Goal: Share content: Share content

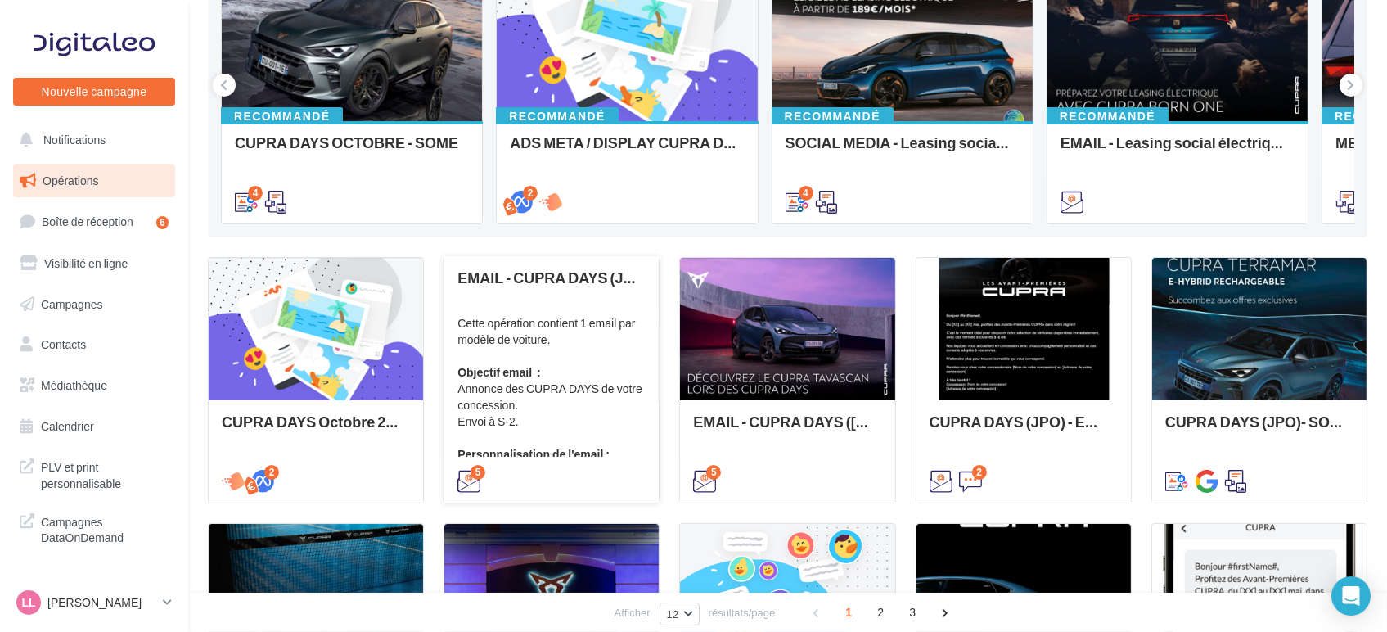
scroll to position [273, 0]
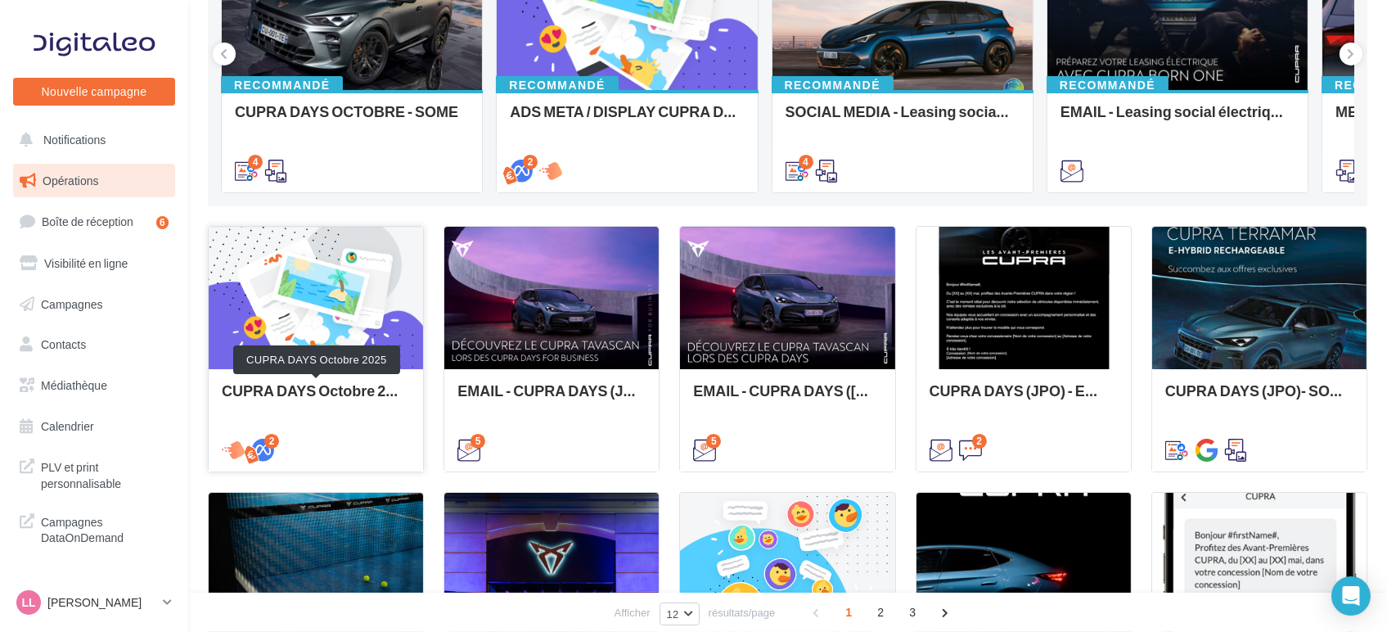
click at [322, 412] on div "CUPRA DAYS Octobre 2025" at bounding box center [316, 398] width 188 height 33
click at [517, 205] on div "Opérations marketing Filtrer par canal Filtrer par catégorie 35 opérations (sur…" at bounding box center [788, 406] width 1160 height 1304
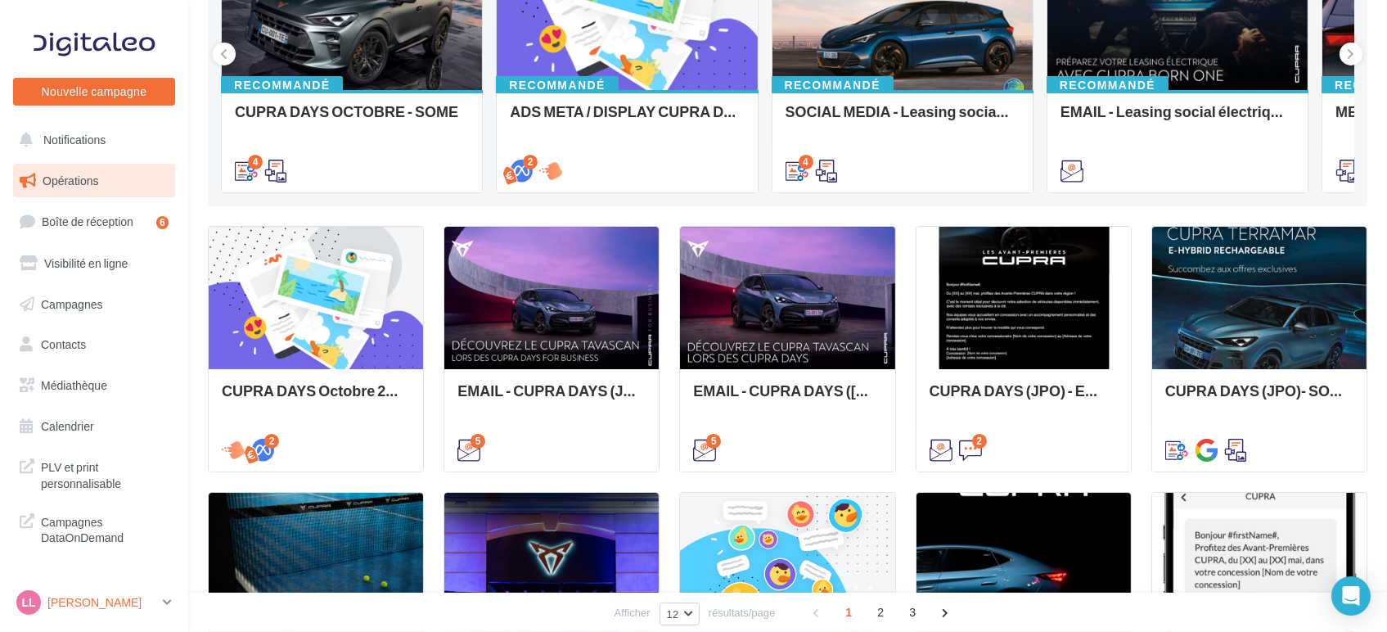
click at [104, 610] on p "[PERSON_NAME]" at bounding box center [101, 602] width 109 height 16
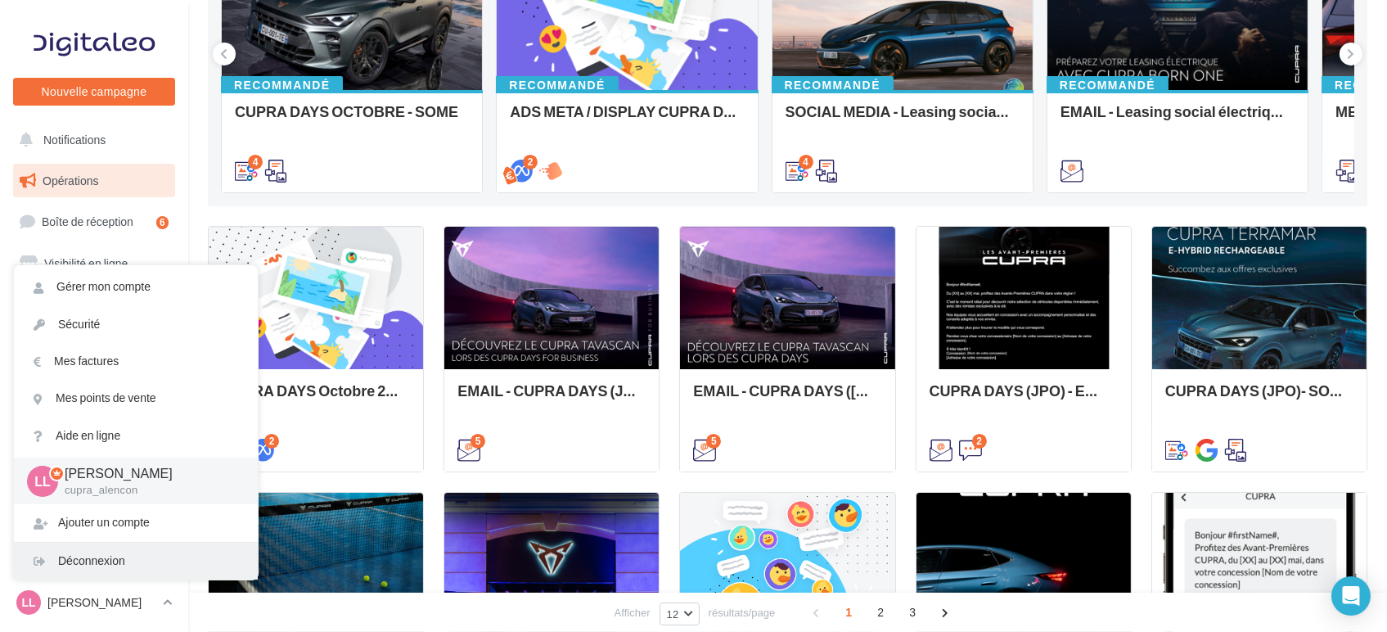
click at [111, 547] on div "Déconnexion" at bounding box center [136, 561] width 244 height 37
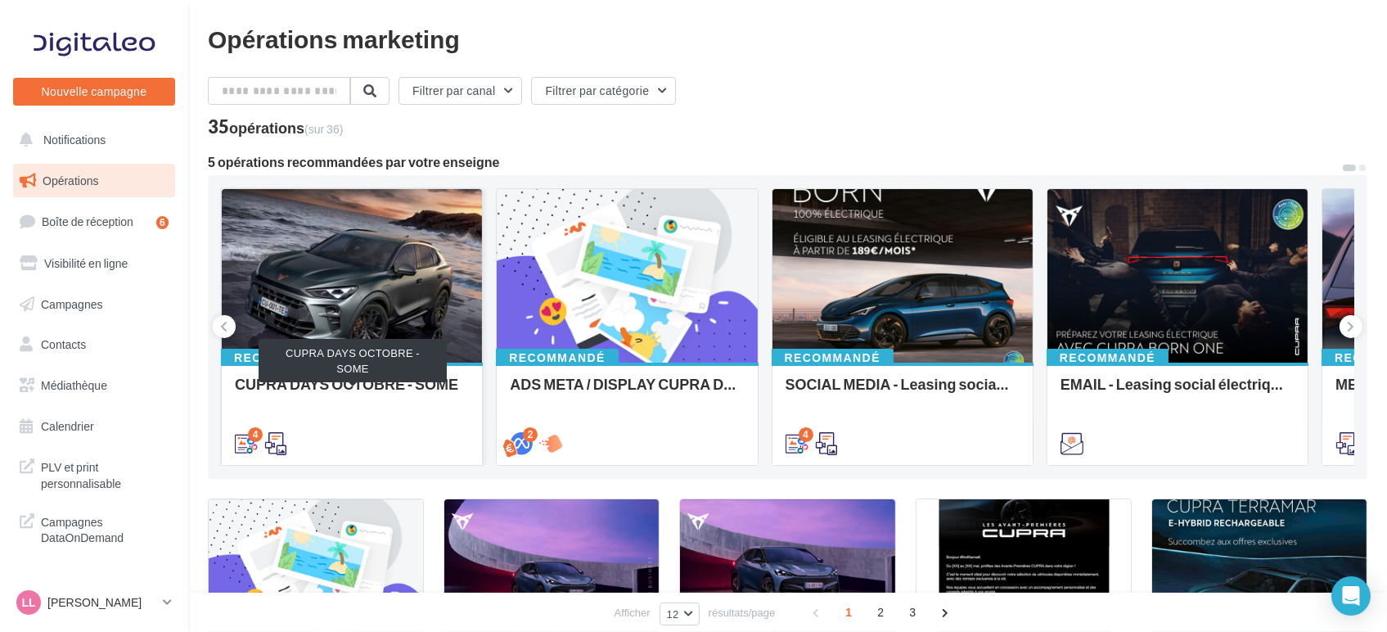
click at [314, 396] on div "CUPRA DAYS OCTOBRE - SOME" at bounding box center [352, 392] width 234 height 33
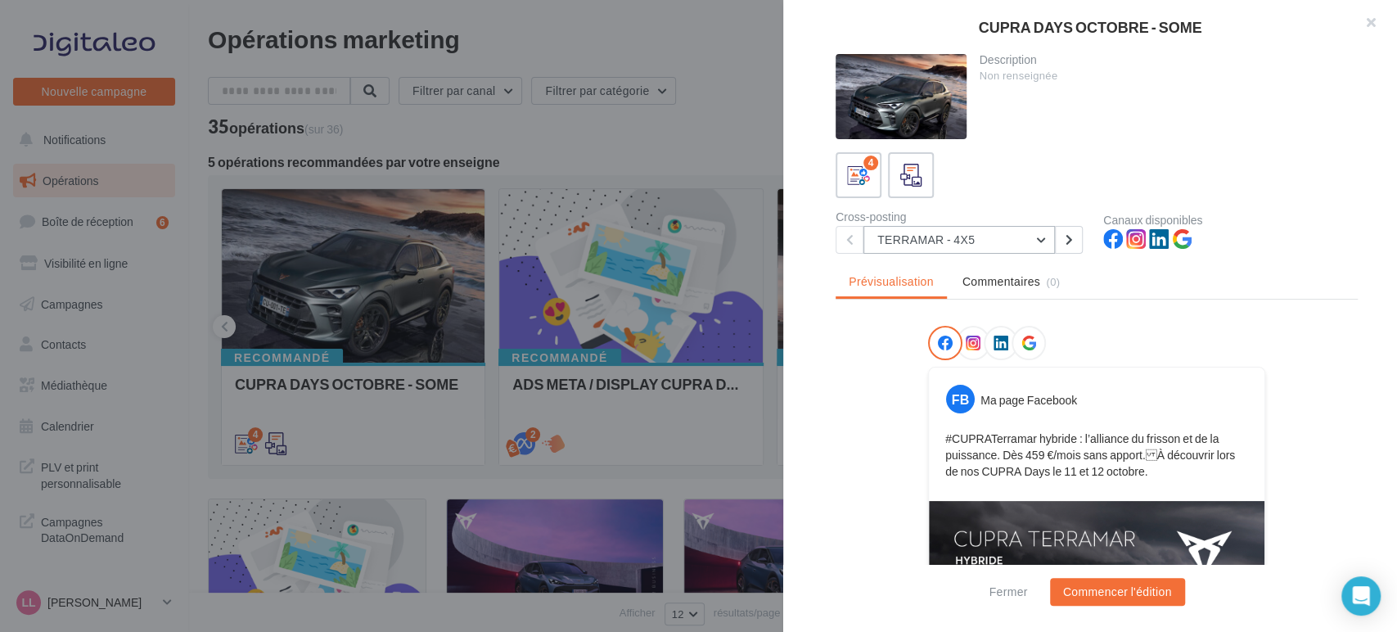
click at [931, 237] on button "TERRAMAR - 4X5" at bounding box center [958, 240] width 191 height 28
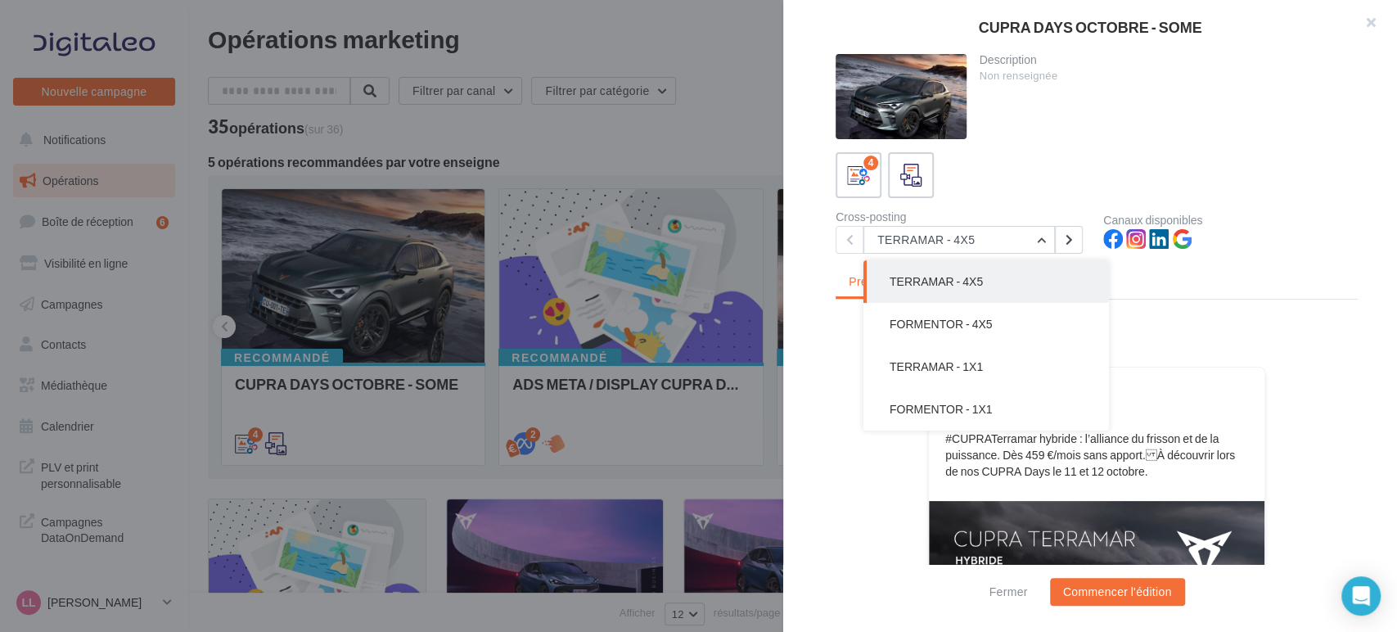
click at [846, 416] on div "FB Ma page Facebook #CUPRATerramar hybride : l’alliance du frisson et de la pui…" at bounding box center [1097, 634] width 522 height 616
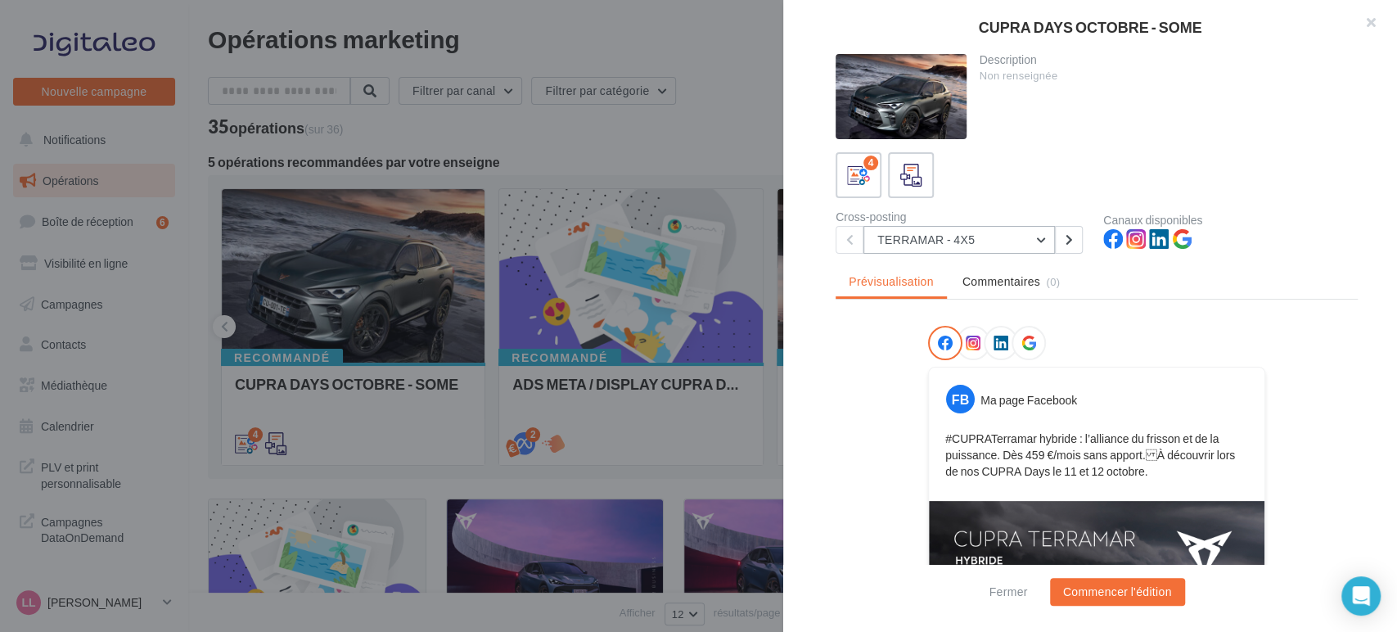
click at [996, 244] on button "TERRAMAR - 4X5" at bounding box center [958, 240] width 191 height 28
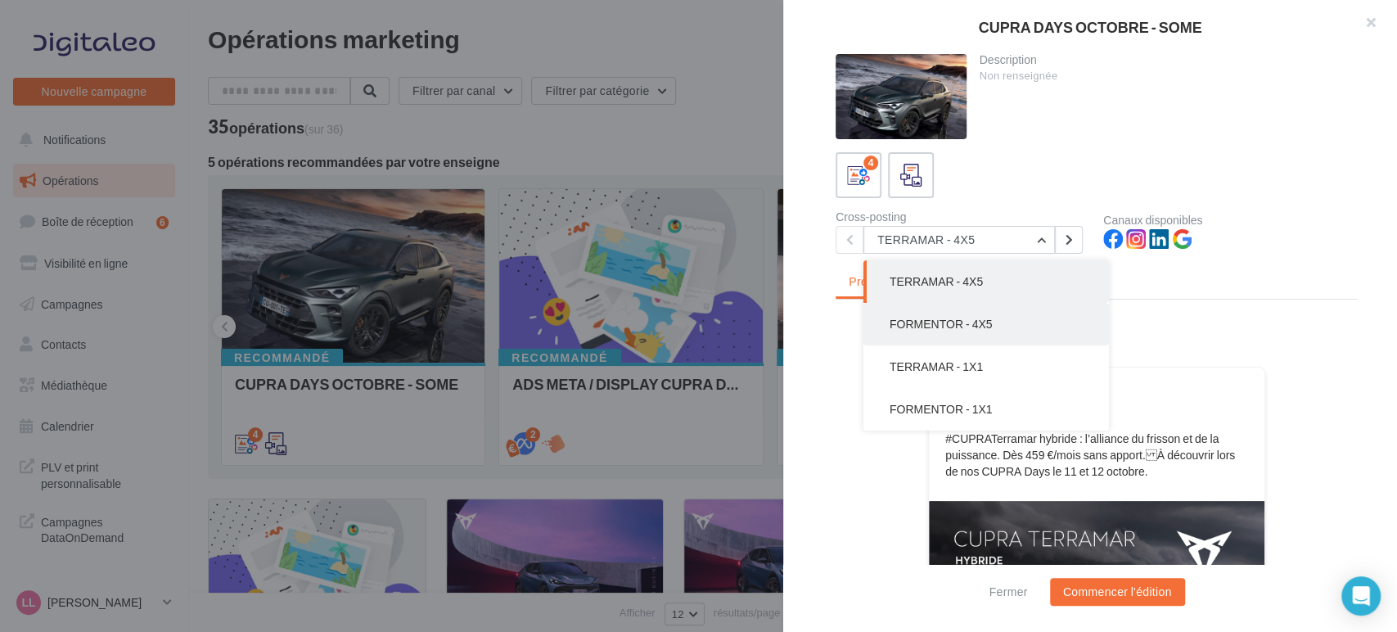
click at [991, 319] on button "FORMENTOR - 4X5" at bounding box center [986, 324] width 246 height 43
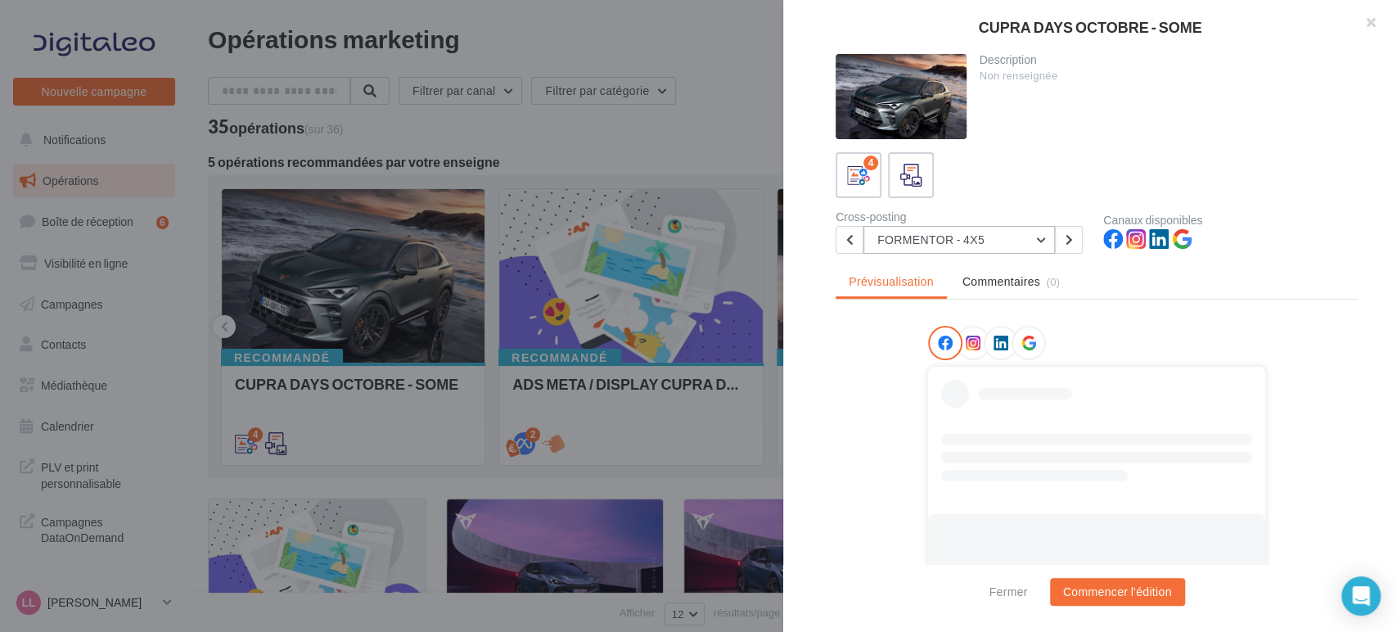
click at [1002, 237] on button "FORMENTOR - 4X5" at bounding box center [958, 240] width 191 height 28
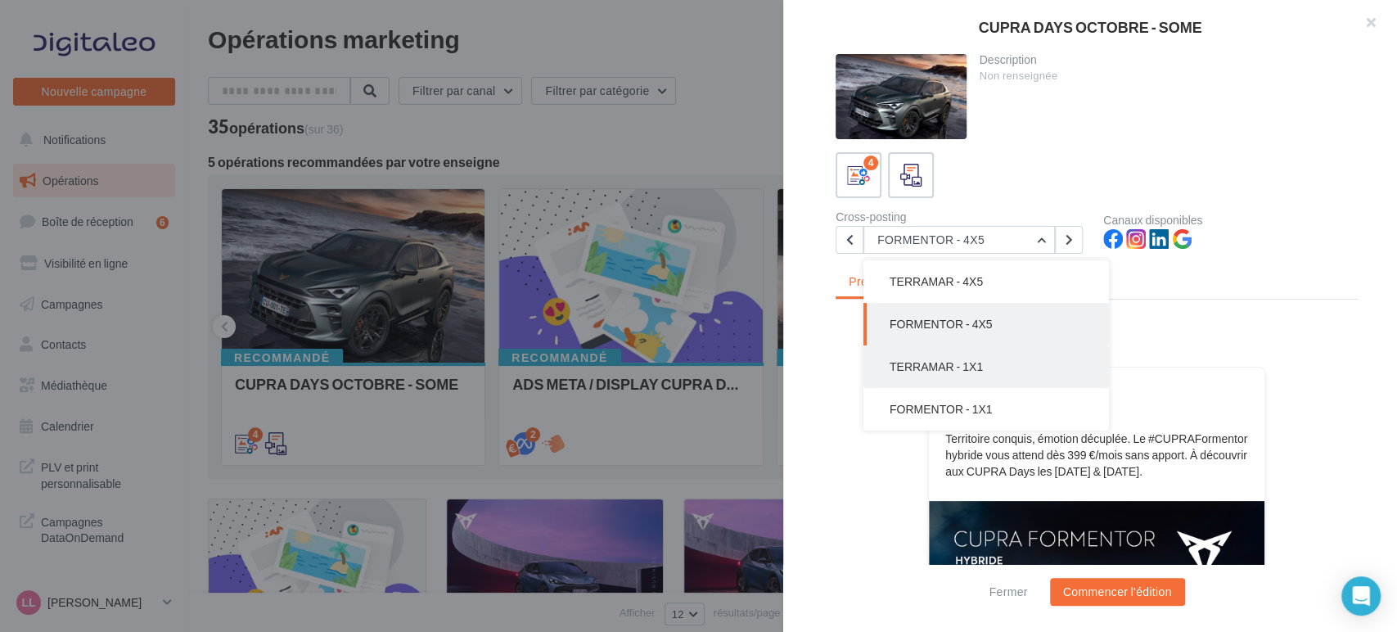
click at [966, 372] on button "TERRAMAR - 1X1" at bounding box center [986, 366] width 246 height 43
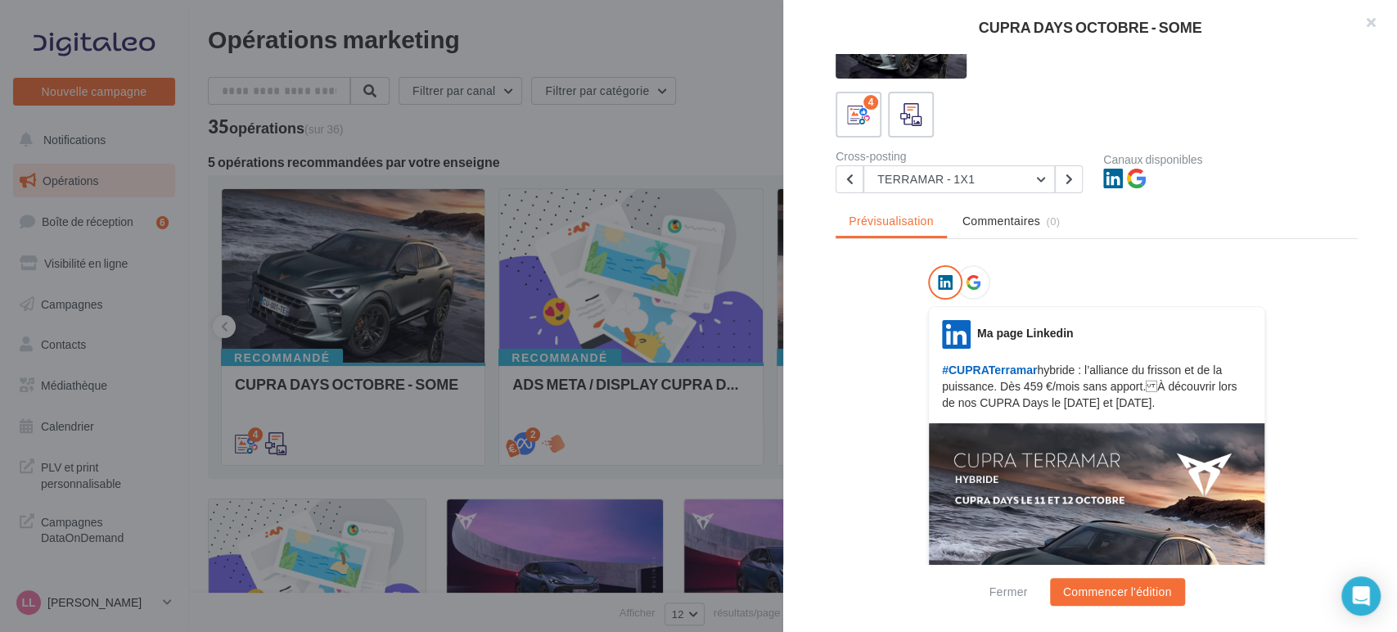
scroll to position [33, 0]
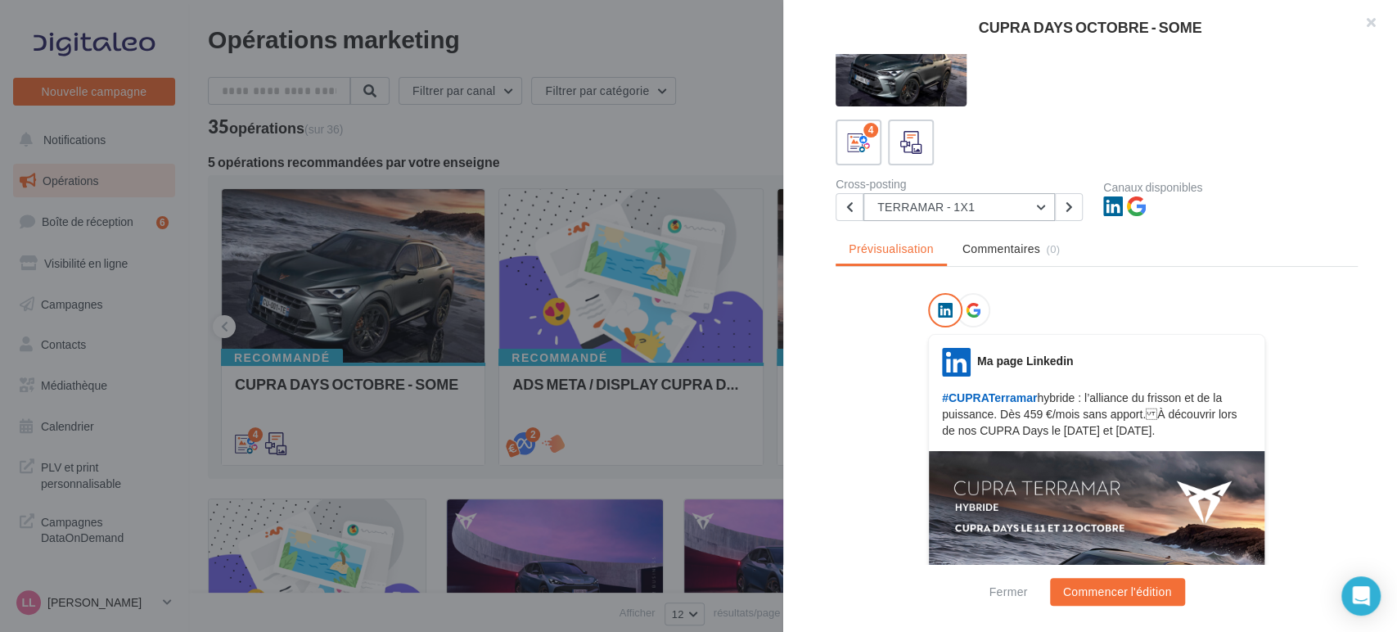
click at [938, 209] on button "TERRAMAR - 1X1" at bounding box center [958, 207] width 191 height 28
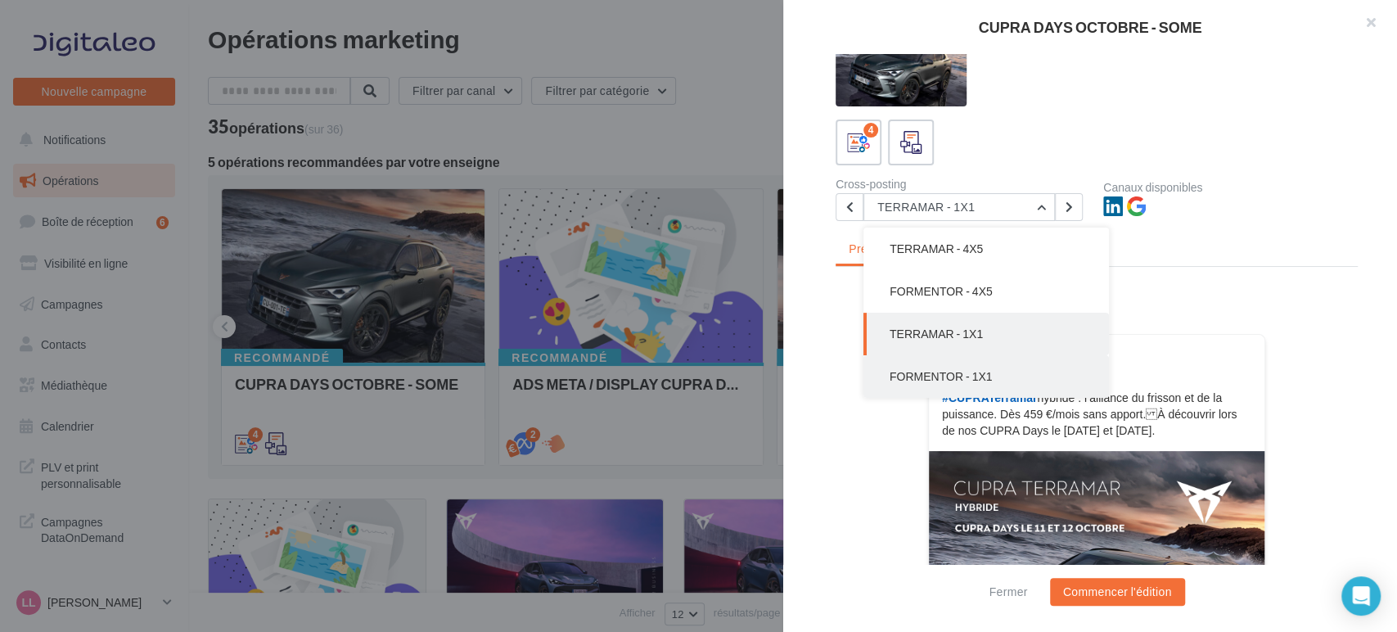
click at [935, 377] on span "FORMENTOR - 1X1" at bounding box center [941, 376] width 103 height 14
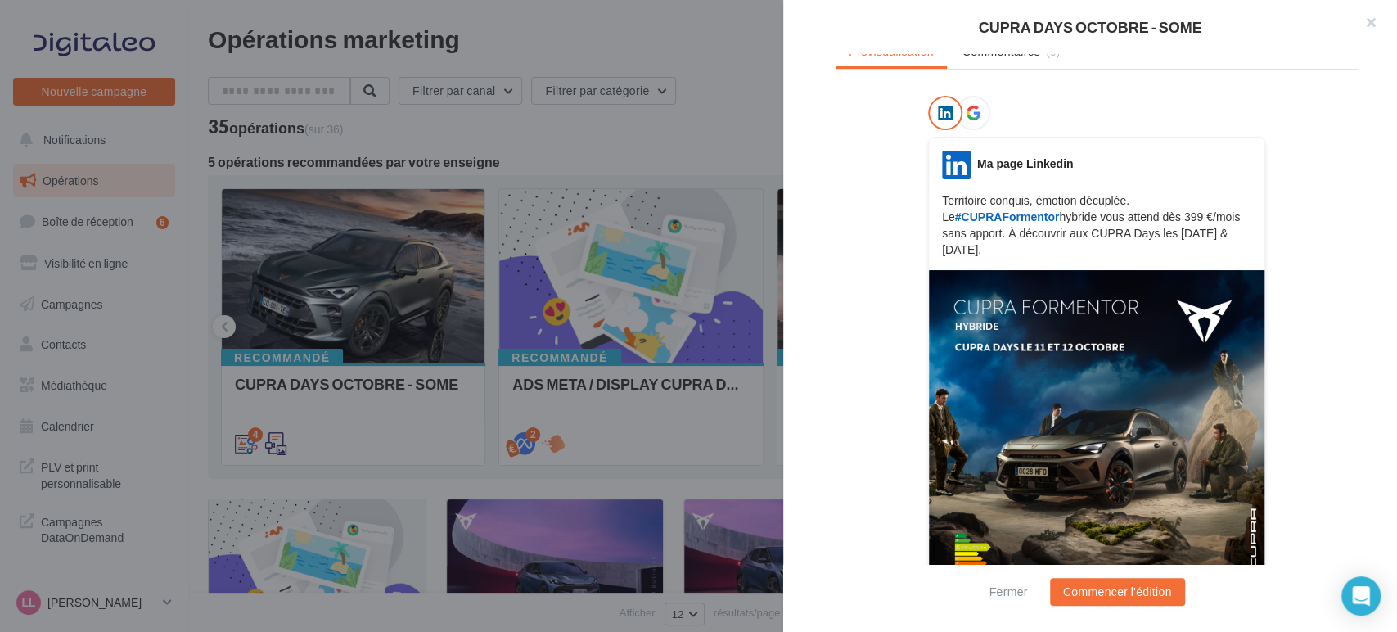
scroll to position [139, 0]
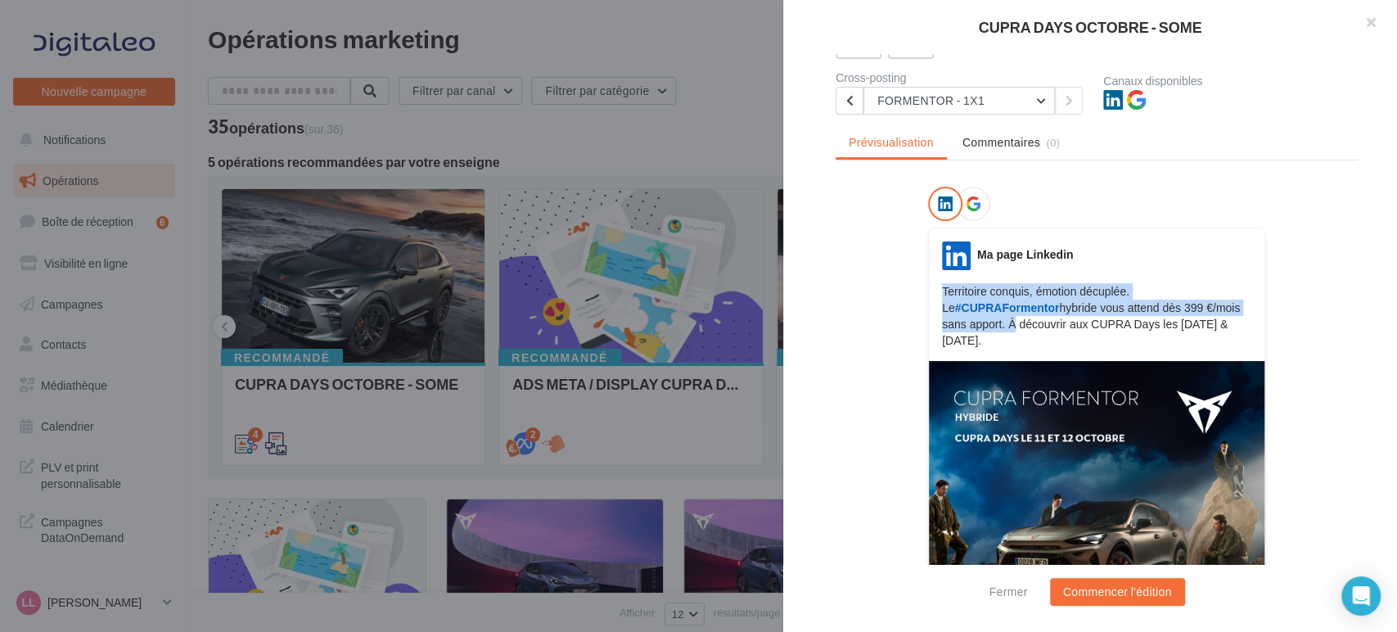
drag, startPoint x: 1002, startPoint y: 320, endPoint x: 903, endPoint y: 277, distance: 108.1
click at [903, 277] on div "LinkedIn Ma page Linkedin Territoire conquis, émotion décuplée. Le #CUPRAFormen…" at bounding box center [1097, 475] width 522 height 577
copy p "Territoire conquis, émotion décuplée. Le #CUPRAFormentor hybride vous attend dè…"
click at [964, 91] on button "FORMENTOR - 1X1" at bounding box center [958, 101] width 191 height 28
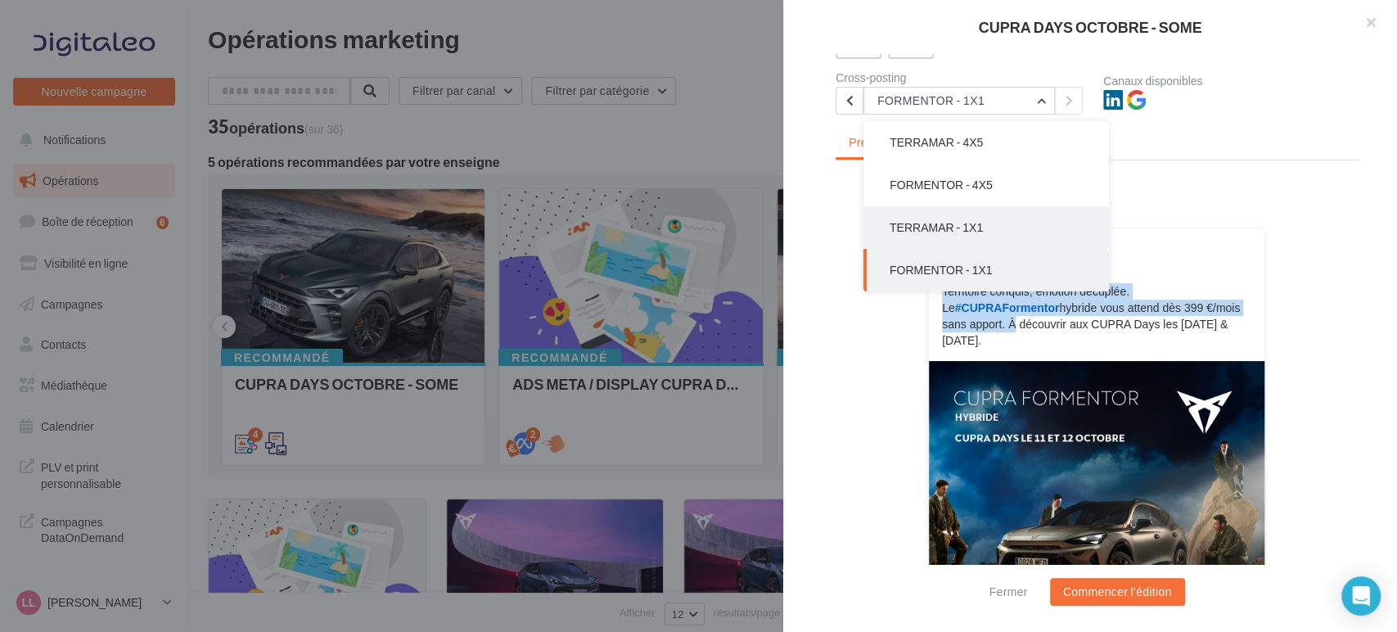
click at [967, 228] on span "TERRAMAR - 1X1" at bounding box center [936, 227] width 93 height 14
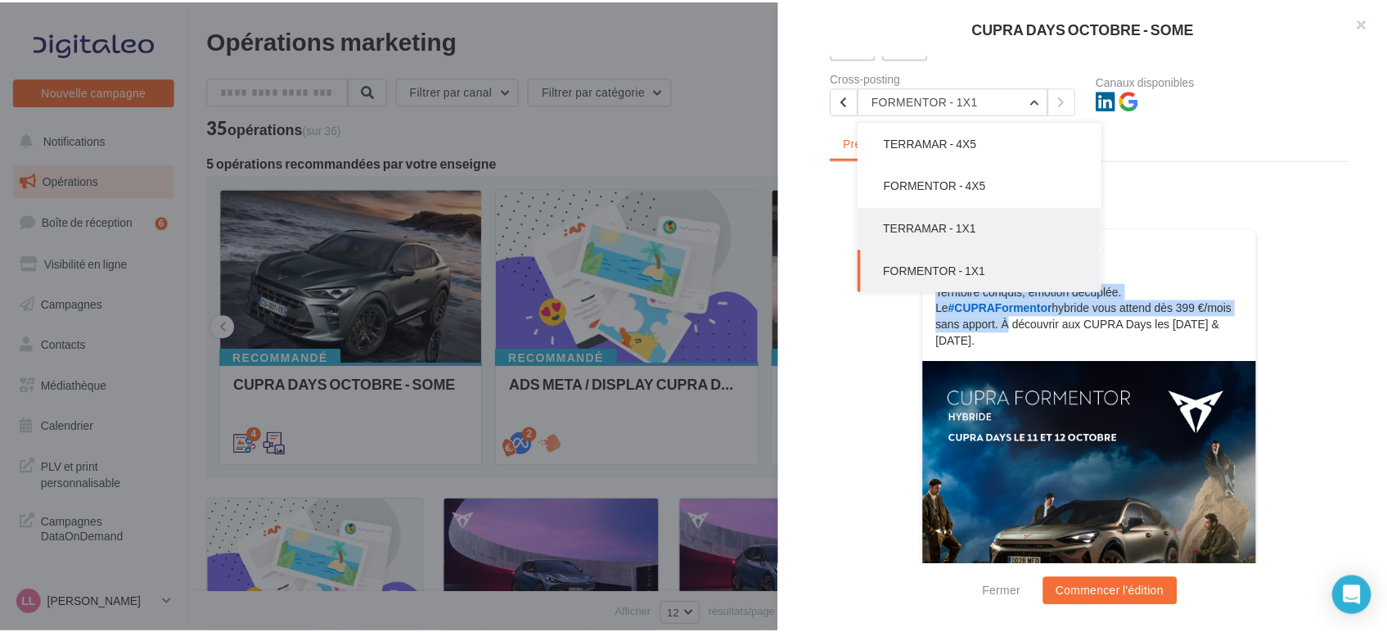
scroll to position [0, 0]
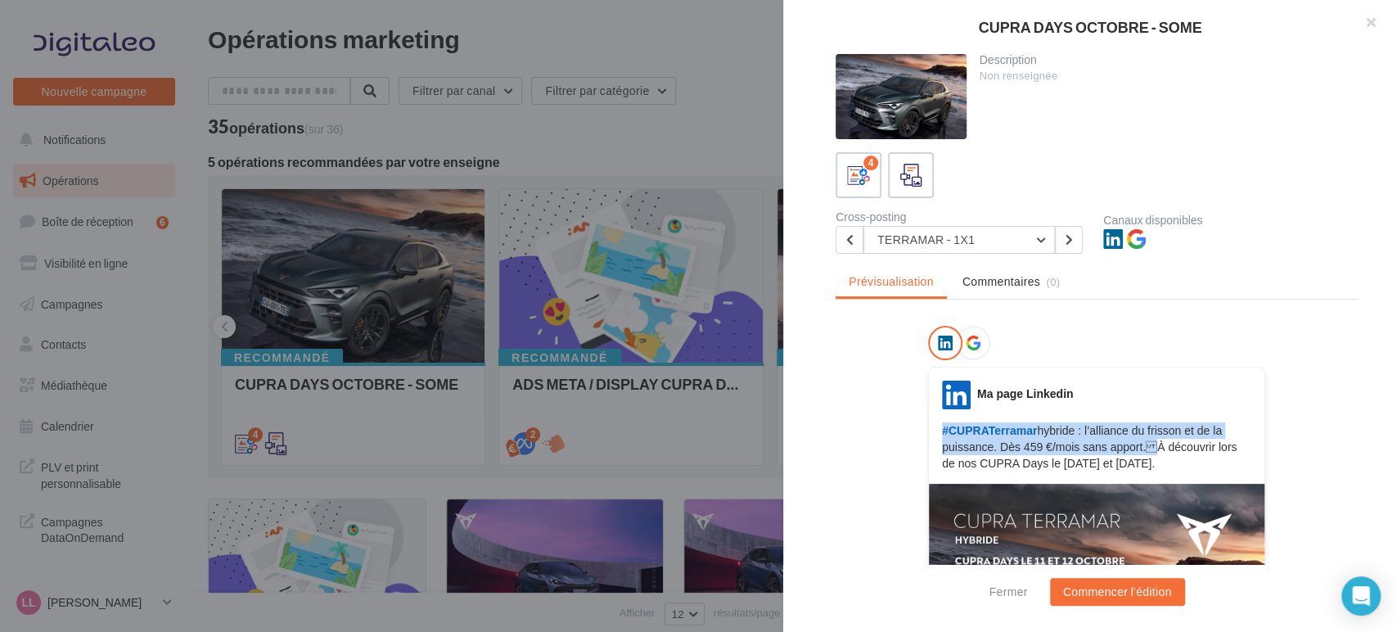
drag, startPoint x: 1139, startPoint y: 448, endPoint x: 923, endPoint y: 432, distance: 216.7
click at [929, 433] on div "LinkedIn Ma page Linkedin #CUPRATerramar hybride : l’alliance du frisson et de …" at bounding box center [1097, 426] width 336 height 91
copy p "#CUPRATerramar hybride : l’alliance du frisson et de la puissance. Dès 459 €/mo…"
click at [1126, 472] on div "LinkedIn Ma page Linkedin #CUPRATerramar hybride : l’alliance du frisson et de …" at bounding box center [1096, 616] width 337 height 498
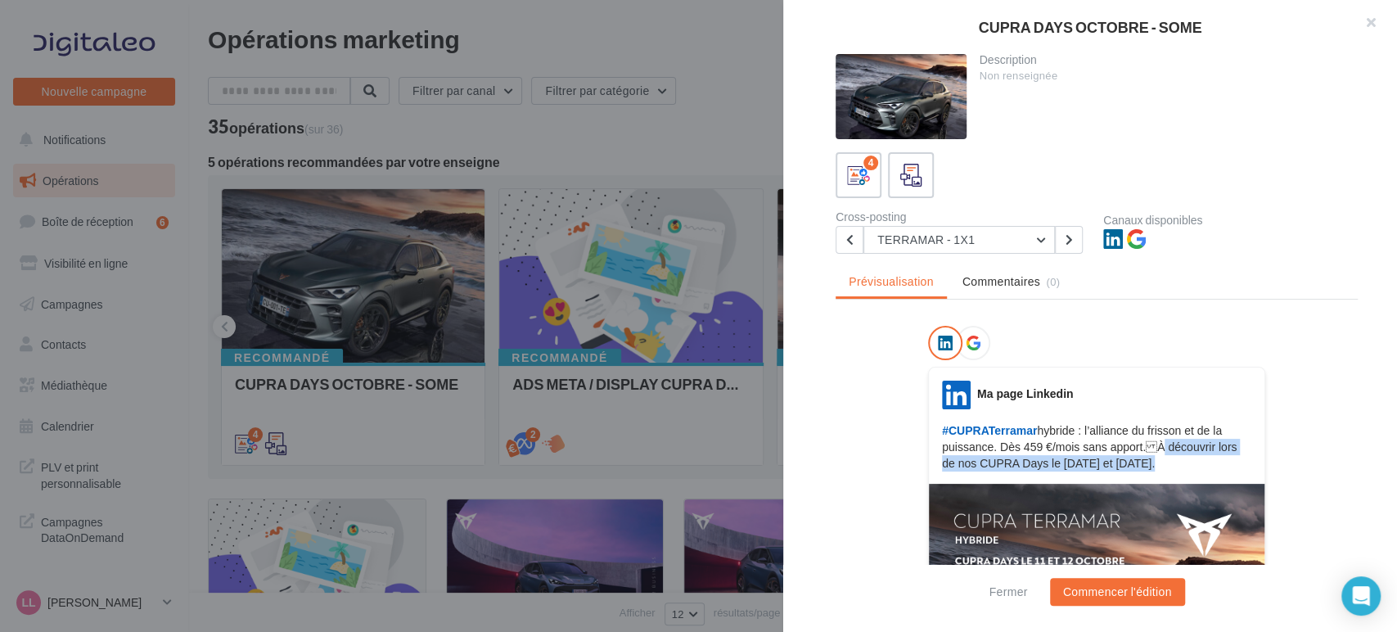
drag, startPoint x: 1129, startPoint y: 464, endPoint x: 1145, endPoint y: 448, distance: 22.6
click at [1145, 448] on p "#CUPRATerramar hybride : l’alliance du frisson et de la puissance. Dès 459 €/mo…" at bounding box center [1096, 446] width 309 height 49
copy p "À découvrir lors de nos CUPRA Days le 11 et 12 octobre"
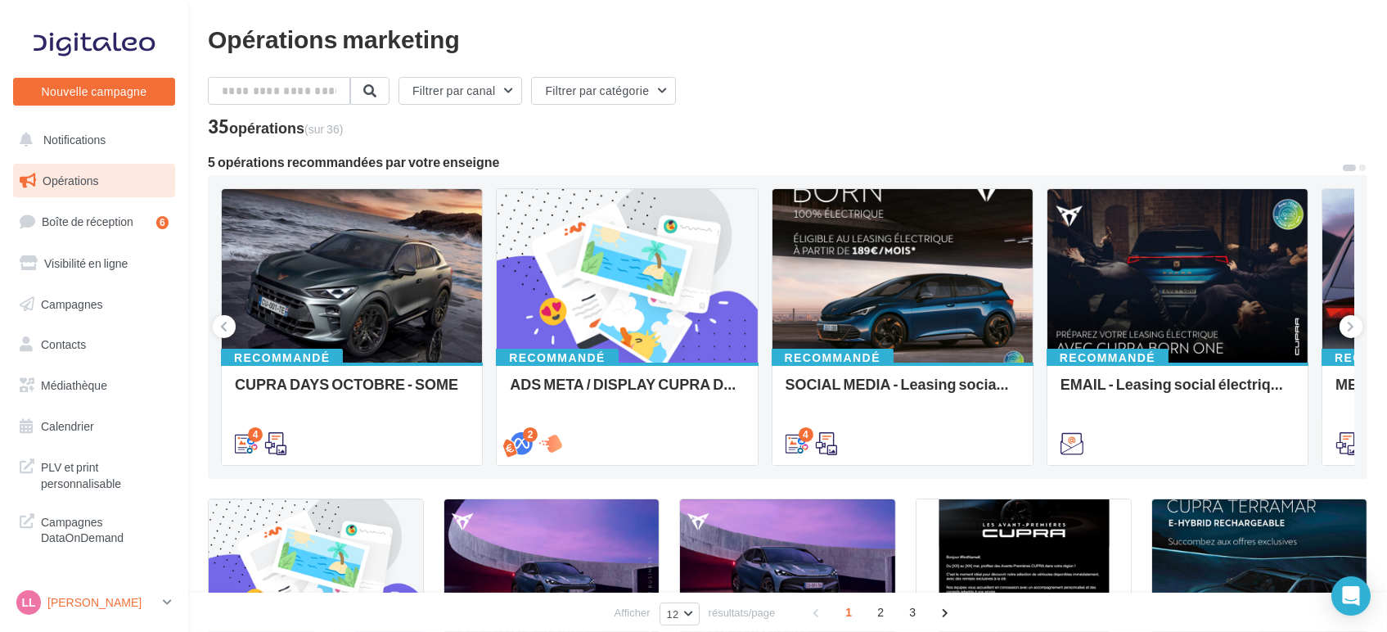
click at [167, 606] on icon at bounding box center [167, 602] width 9 height 14
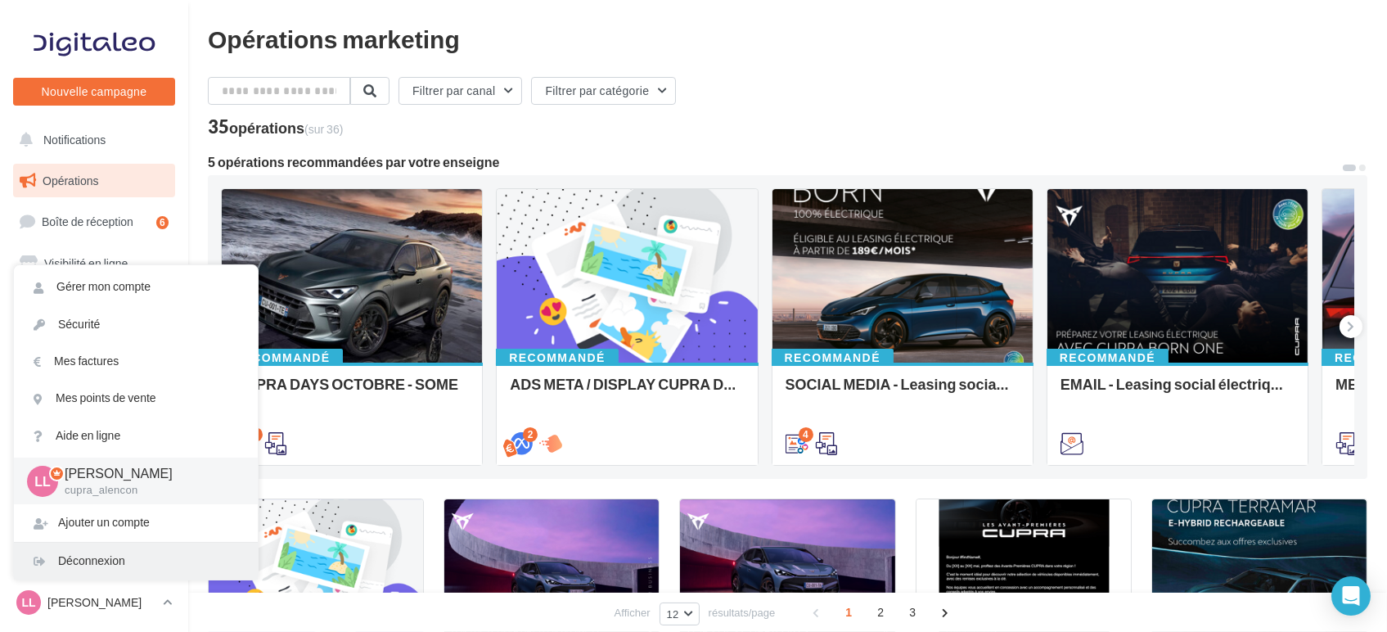
click at [145, 564] on div "Déconnexion" at bounding box center [136, 561] width 244 height 37
